Goal: Use online tool/utility

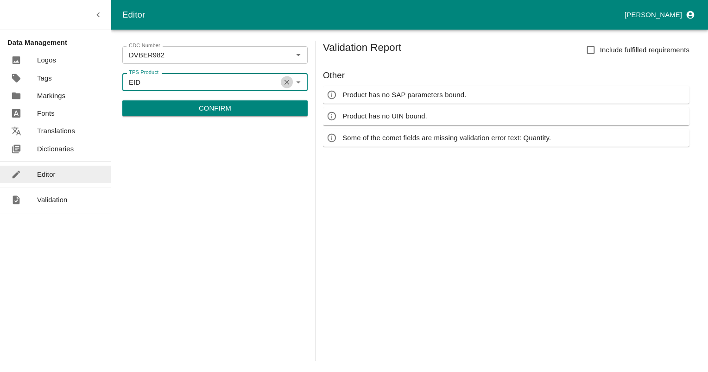
click at [287, 81] on icon "Clear" at bounding box center [286, 82] width 9 height 9
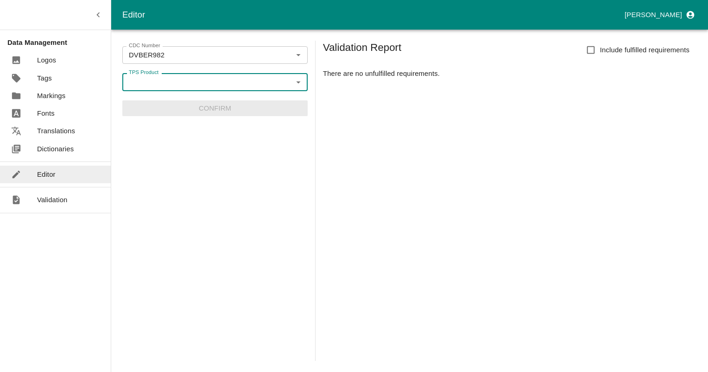
click at [292, 86] on div at bounding box center [297, 82] width 11 height 12
click at [297, 82] on icon "Open" at bounding box center [298, 83] width 4 height 2
click at [176, 101] on li "EID" at bounding box center [214, 103] width 185 height 16
type input "EID"
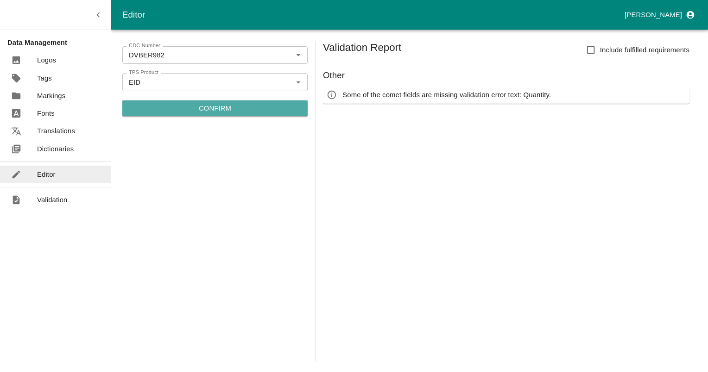
click at [220, 111] on p "Confirm" at bounding box center [215, 108] width 32 height 10
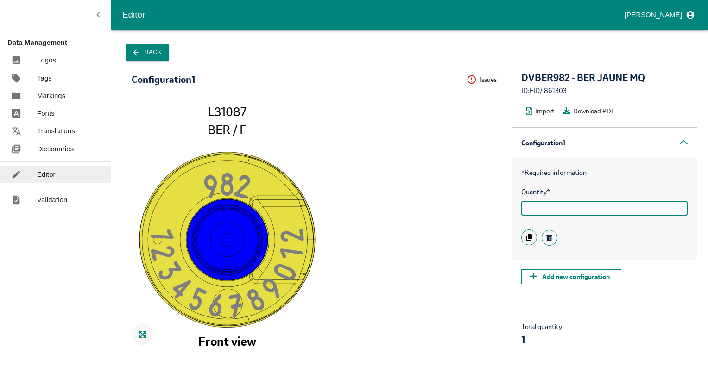
click at [531, 203] on input "text" at bounding box center [604, 208] width 166 height 15
type input "100"
click at [609, 178] on div "* Required information Quantity * 100" at bounding box center [604, 208] width 185 height 101
